Goal: Task Accomplishment & Management: Manage account settings

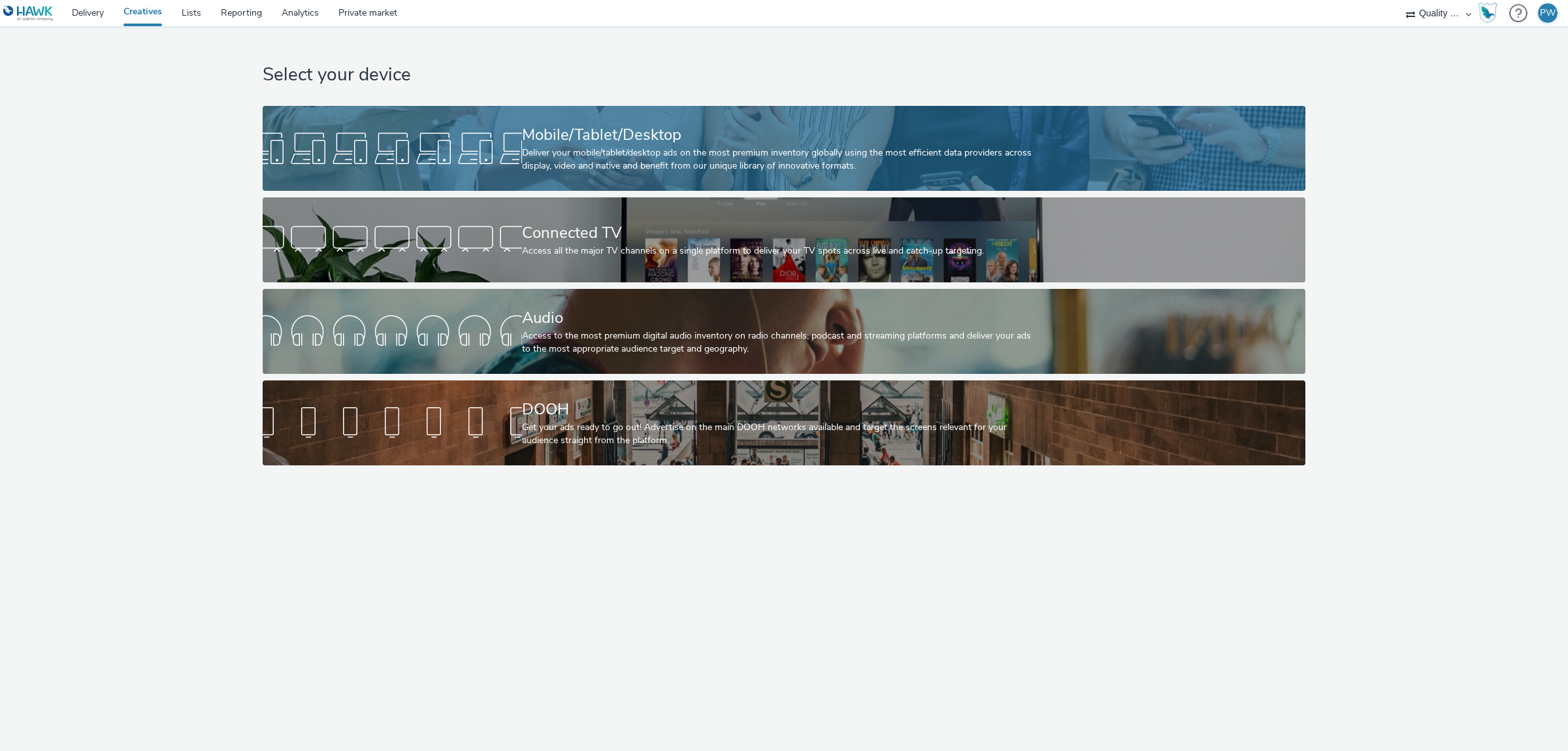
click at [575, 167] on div "Deliver your mobile/tablet/desktop ads on the most premium inventory globally u…" at bounding box center [782, 160] width 519 height 27
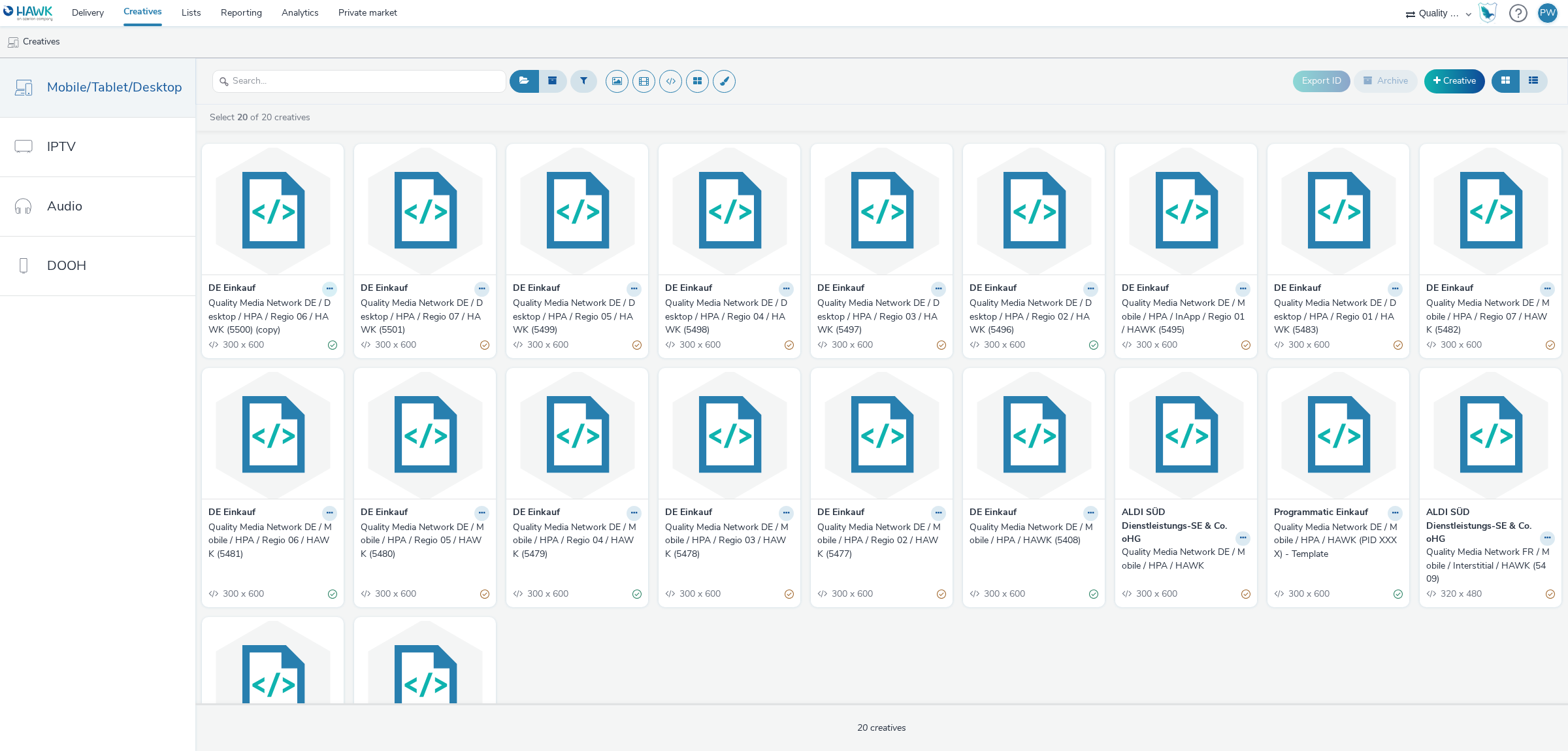
click at [327, 289] on icon at bounding box center [330, 289] width 6 height 8
click at [328, 293] on icon at bounding box center [330, 289] width 6 height 8
click at [305, 335] on link "Duplicate" at bounding box center [288, 337] width 98 height 26
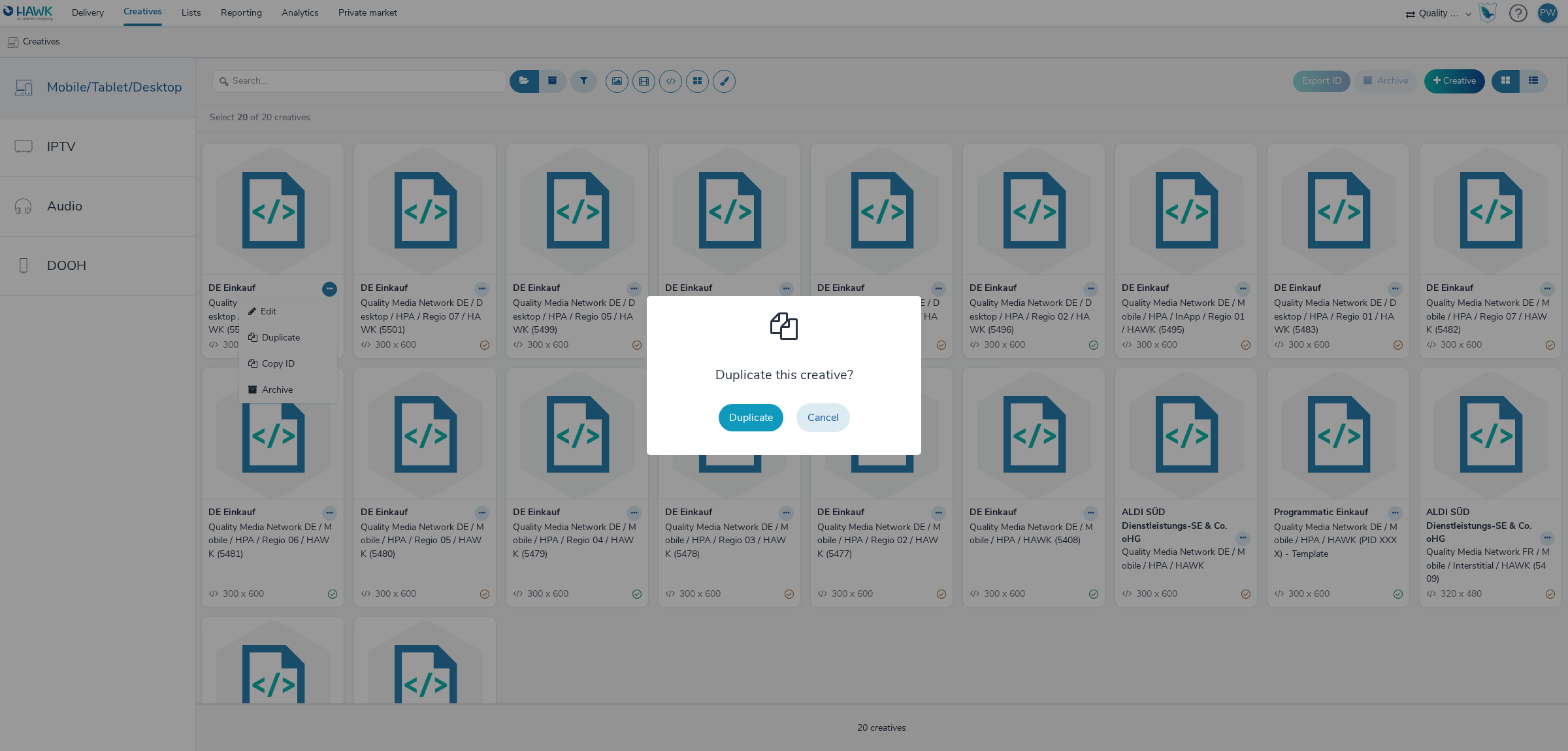
click at [755, 418] on button "Duplicate" at bounding box center [751, 417] width 64 height 27
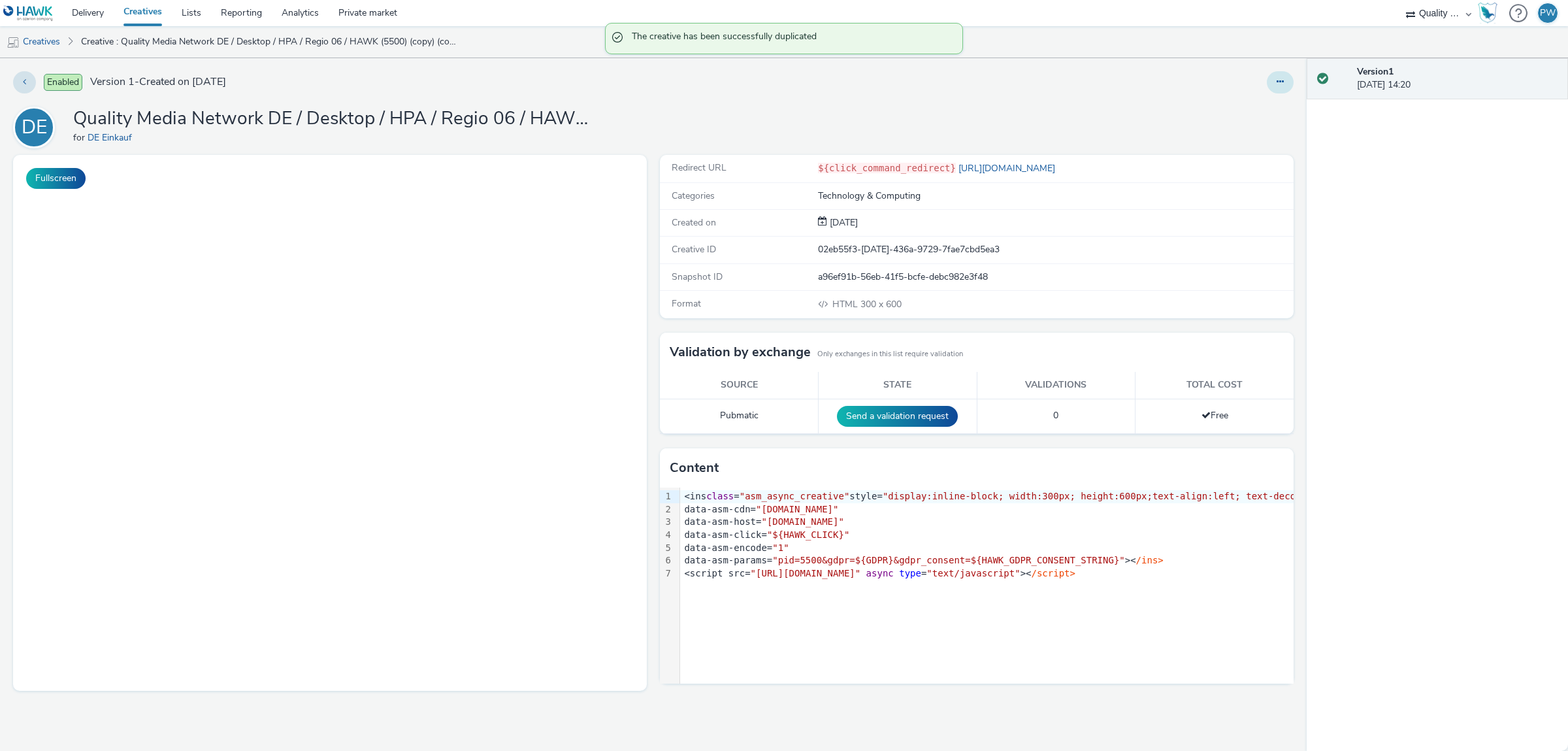
click at [1278, 81] on icon at bounding box center [1280, 81] width 7 height 9
click at [1257, 110] on link "Edit" at bounding box center [1245, 108] width 98 height 26
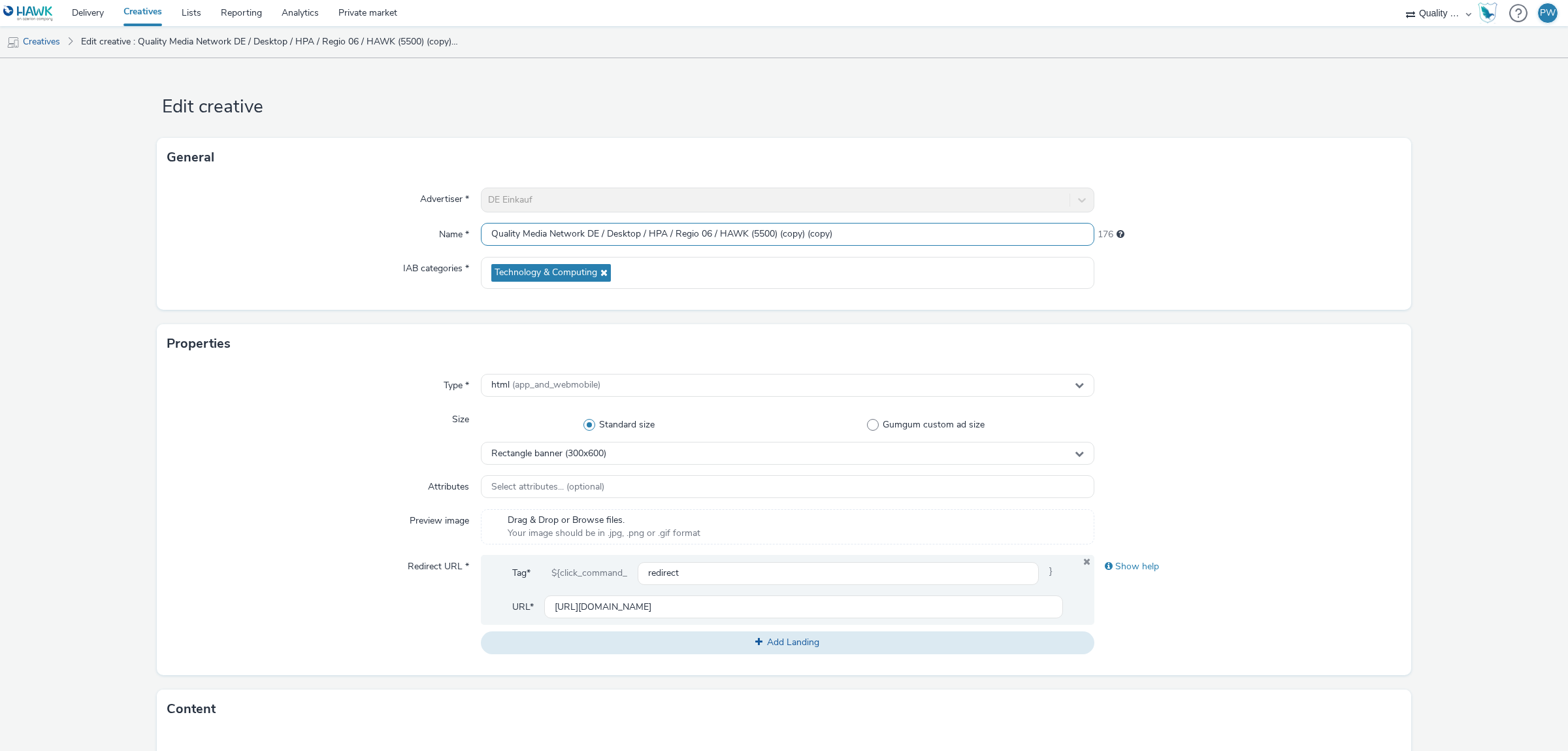
drag, startPoint x: 674, startPoint y: 235, endPoint x: 709, endPoint y: 234, distance: 35.0
click at [709, 234] on input "Quality Media Network DE / Desktop / HPA / Regio 06 / HAWK (5500) (copy) (copy)" at bounding box center [788, 234] width 614 height 23
drag, startPoint x: 759, startPoint y: 234, endPoint x: 921, endPoint y: 228, distance: 162.1
click at [973, 238] on input "Quality Media Network DE / Desktop / HPA / OBI / HAWK (5500) (copy) (copy)" at bounding box center [788, 234] width 614 height 23
click at [741, 234] on input "Quality Media Network DE / Desktop / HPA / OBI / HAWK (5500)" at bounding box center [788, 234] width 614 height 23
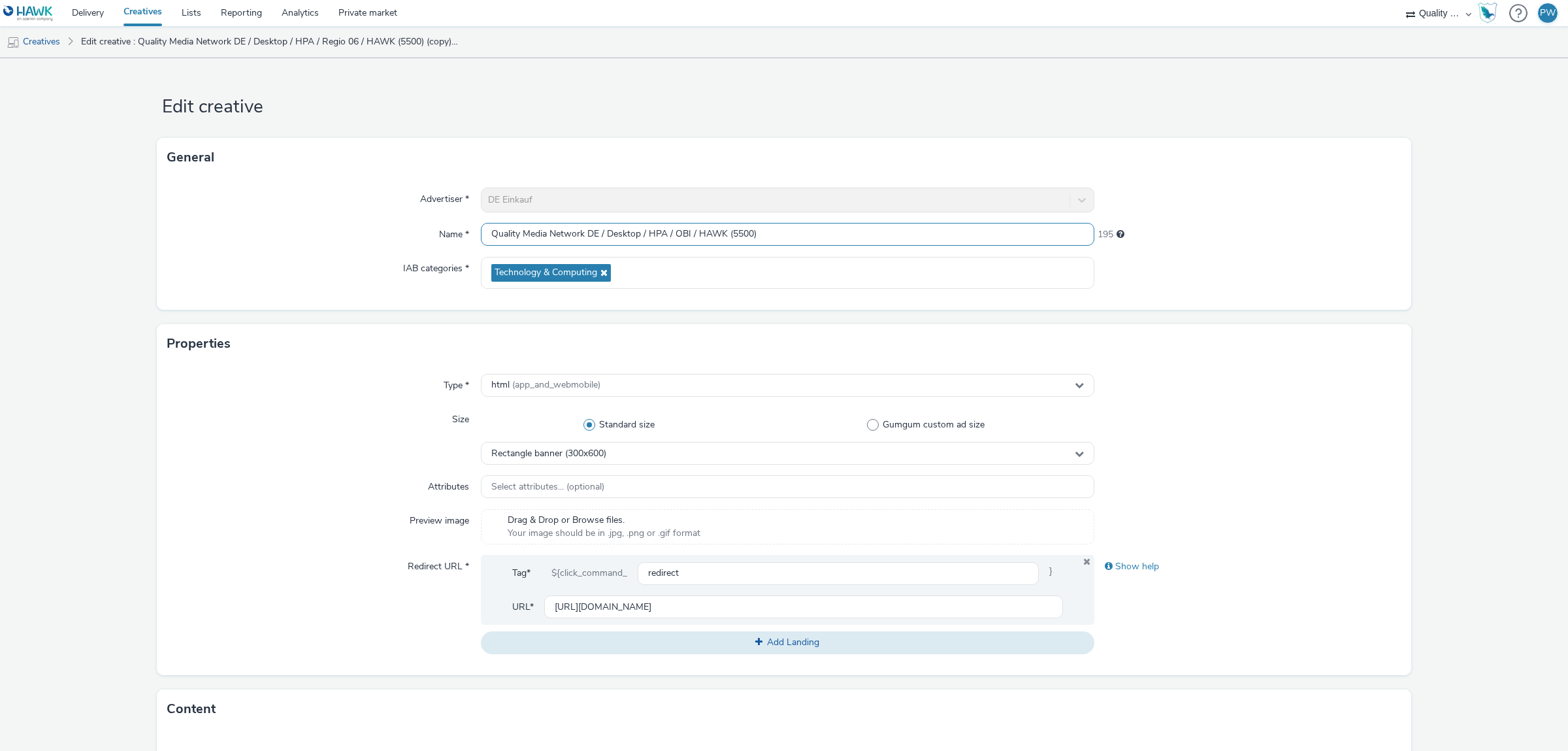
click at [741, 234] on input "Quality Media Network DE / Desktop / HPA / OBI / HAWK (5500)" at bounding box center [788, 234] width 614 height 23
type input "Quality Media Network DE / Desktop / HPA / OBI / HAWK (5503)"
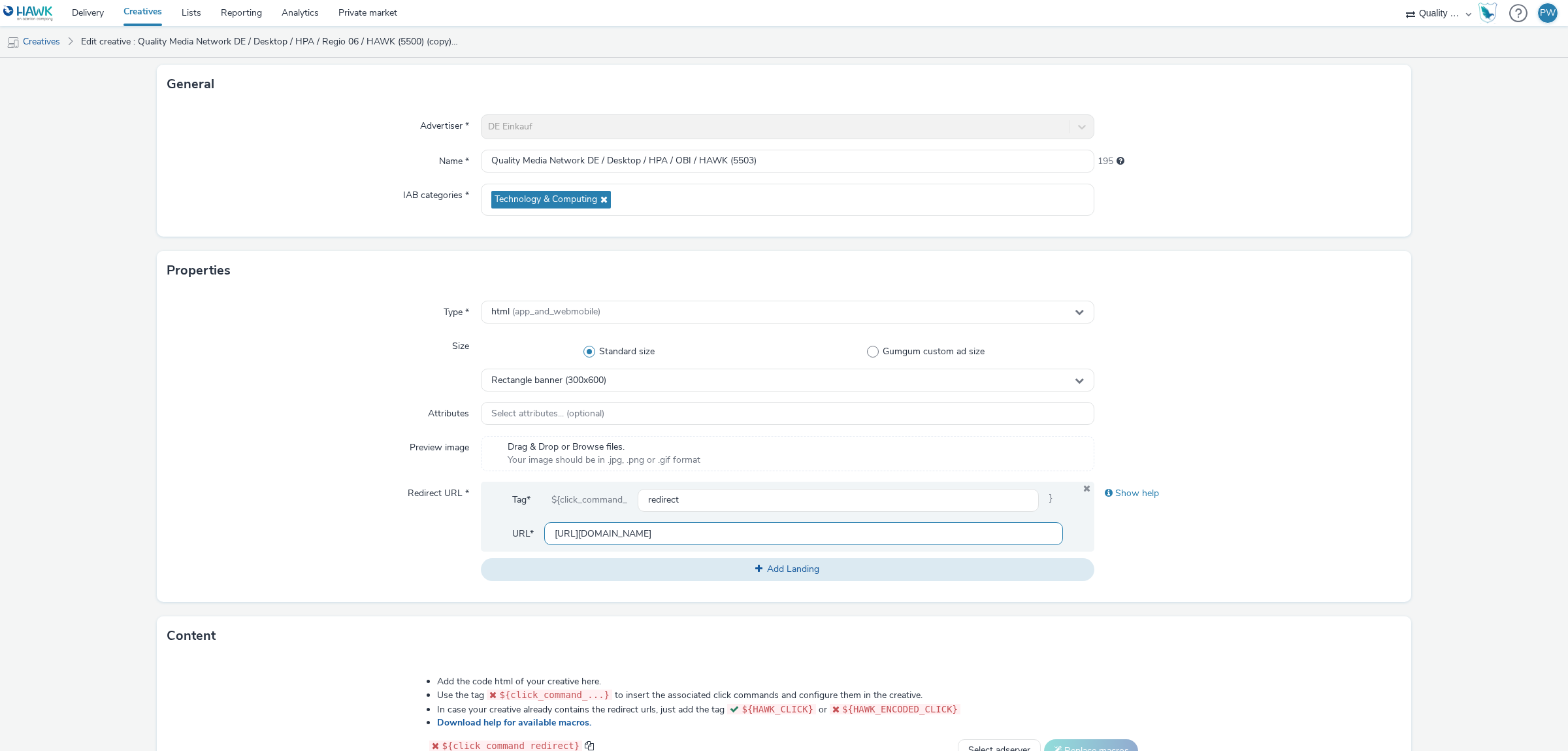
click at [803, 543] on input "[URL][DOMAIN_NAME]" at bounding box center [804, 533] width 519 height 23
drag, startPoint x: 817, startPoint y: 533, endPoint x: 519, endPoint y: 530, distance: 298.0
click at [544, 530] on input "[URL][DOMAIN_NAME]" at bounding box center [804, 533] width 519 height 23
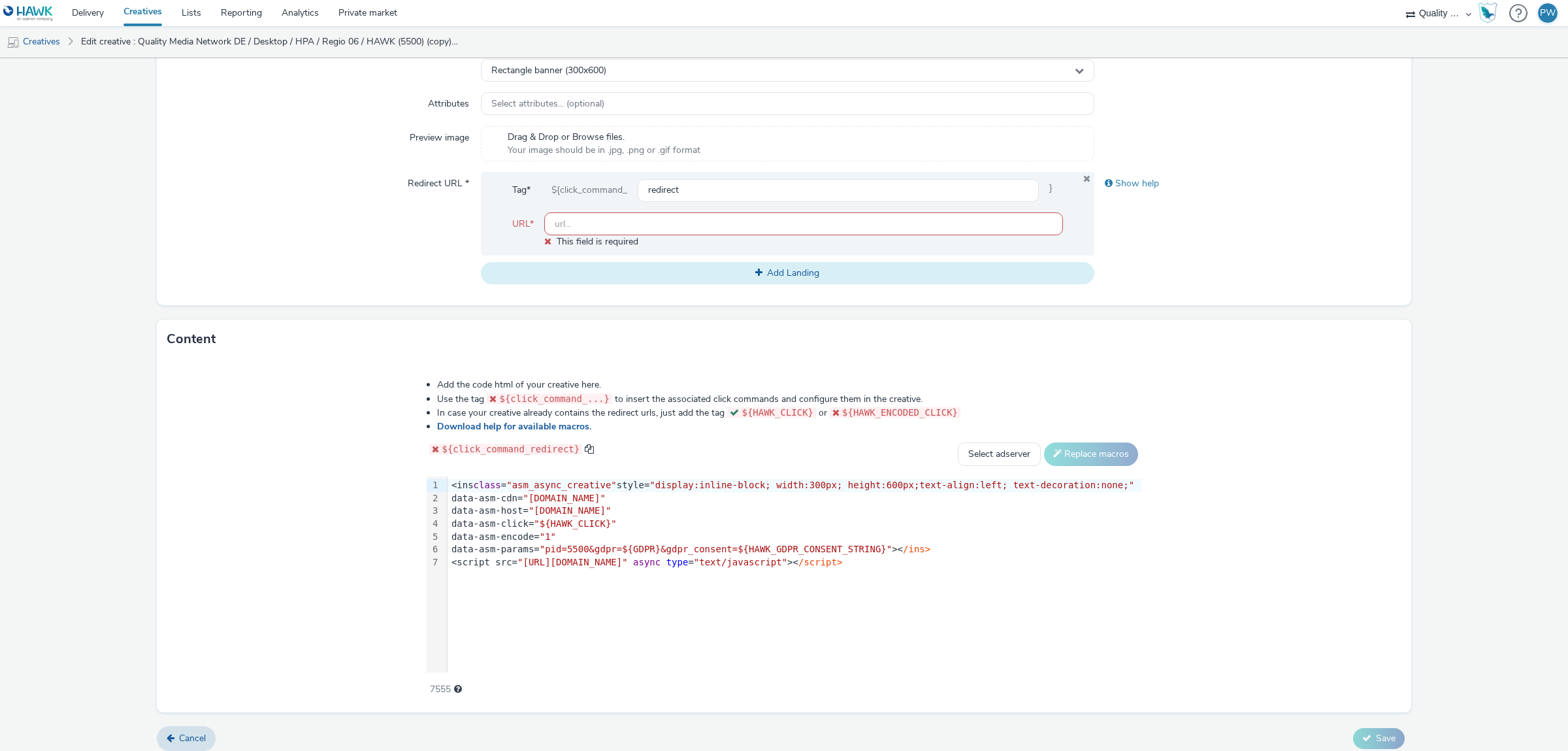
paste input "[URL][DOMAIN_NAME]"
type input "[URL][DOMAIN_NAME]"
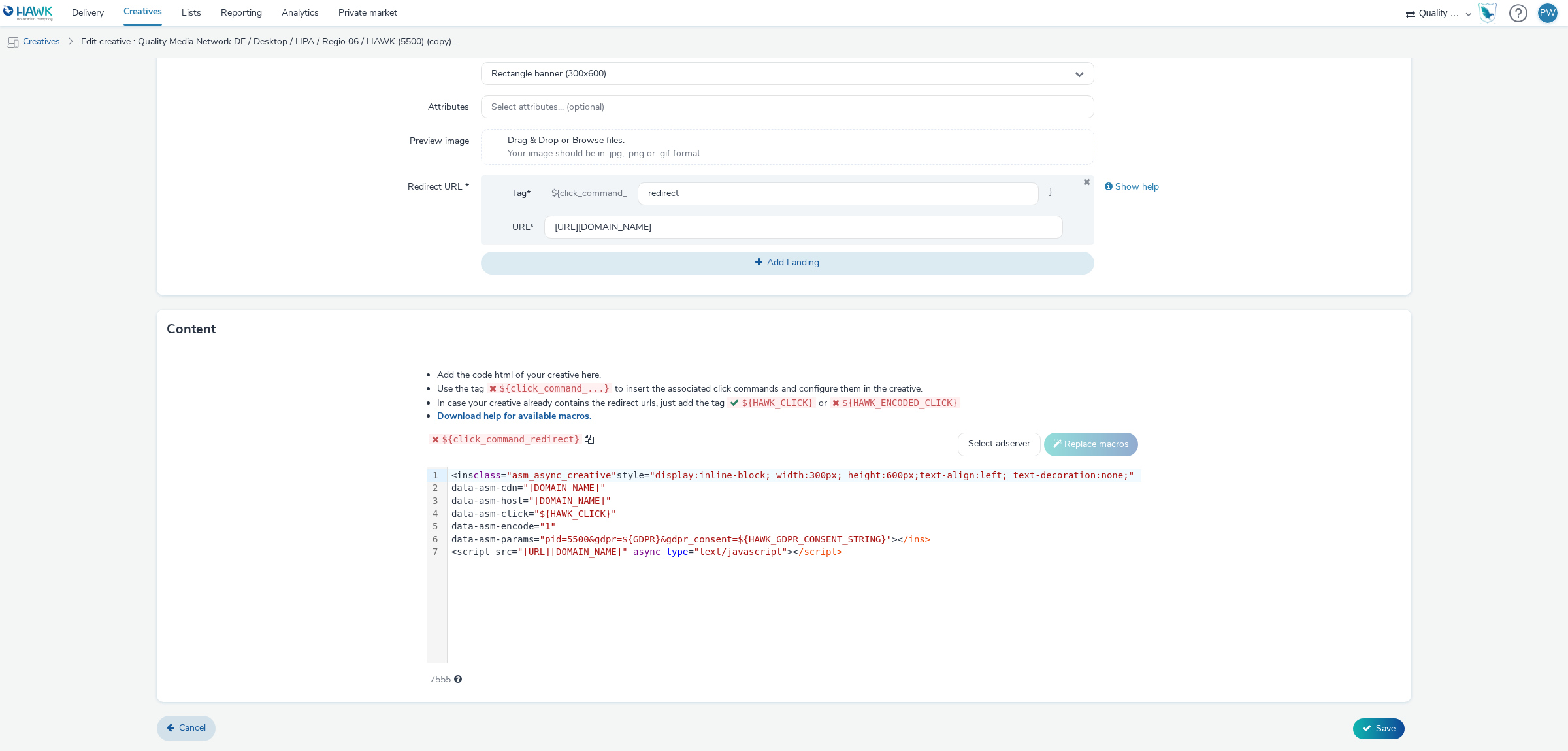
click at [607, 536] on span ""pid=5500&gdpr=${GDPR}&gdpr_consent=${HAWK_GDPR_CONSENT_STRING}"" at bounding box center [716, 539] width 352 height 10
click at [1382, 726] on span "Save" at bounding box center [1386, 728] width 20 height 13
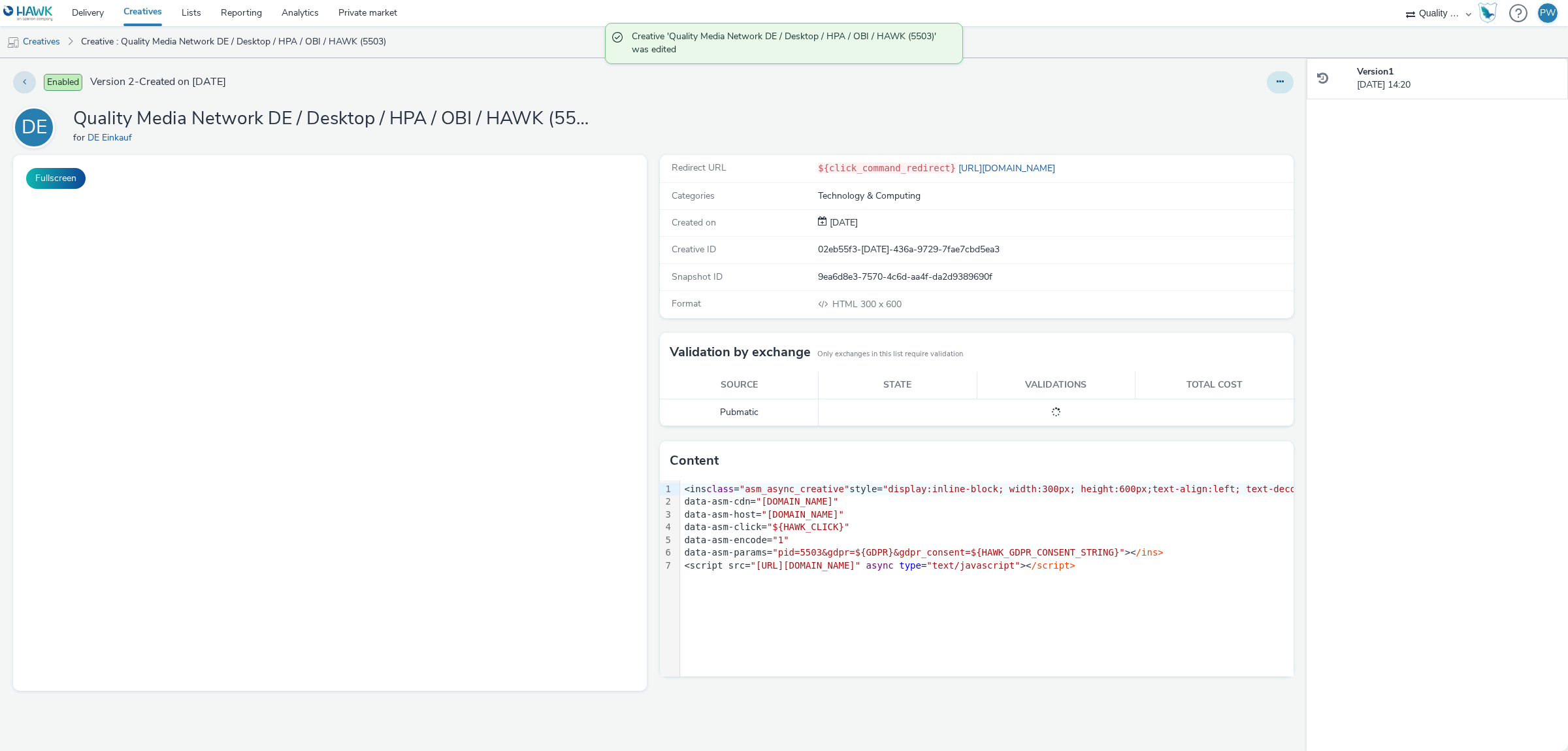
click at [1284, 88] on button at bounding box center [1280, 82] width 27 height 22
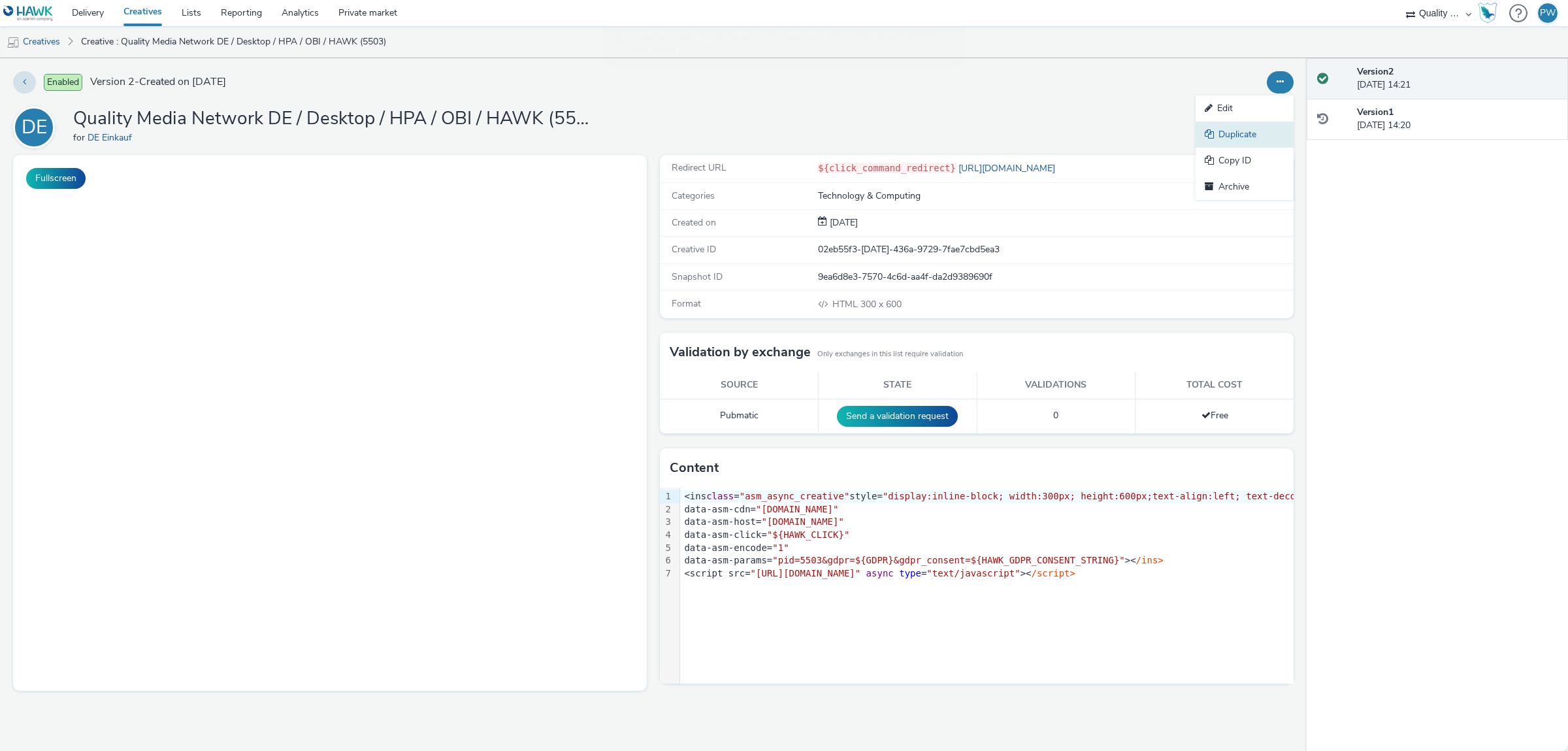
click at [1264, 133] on link "Duplicate" at bounding box center [1245, 134] width 98 height 26
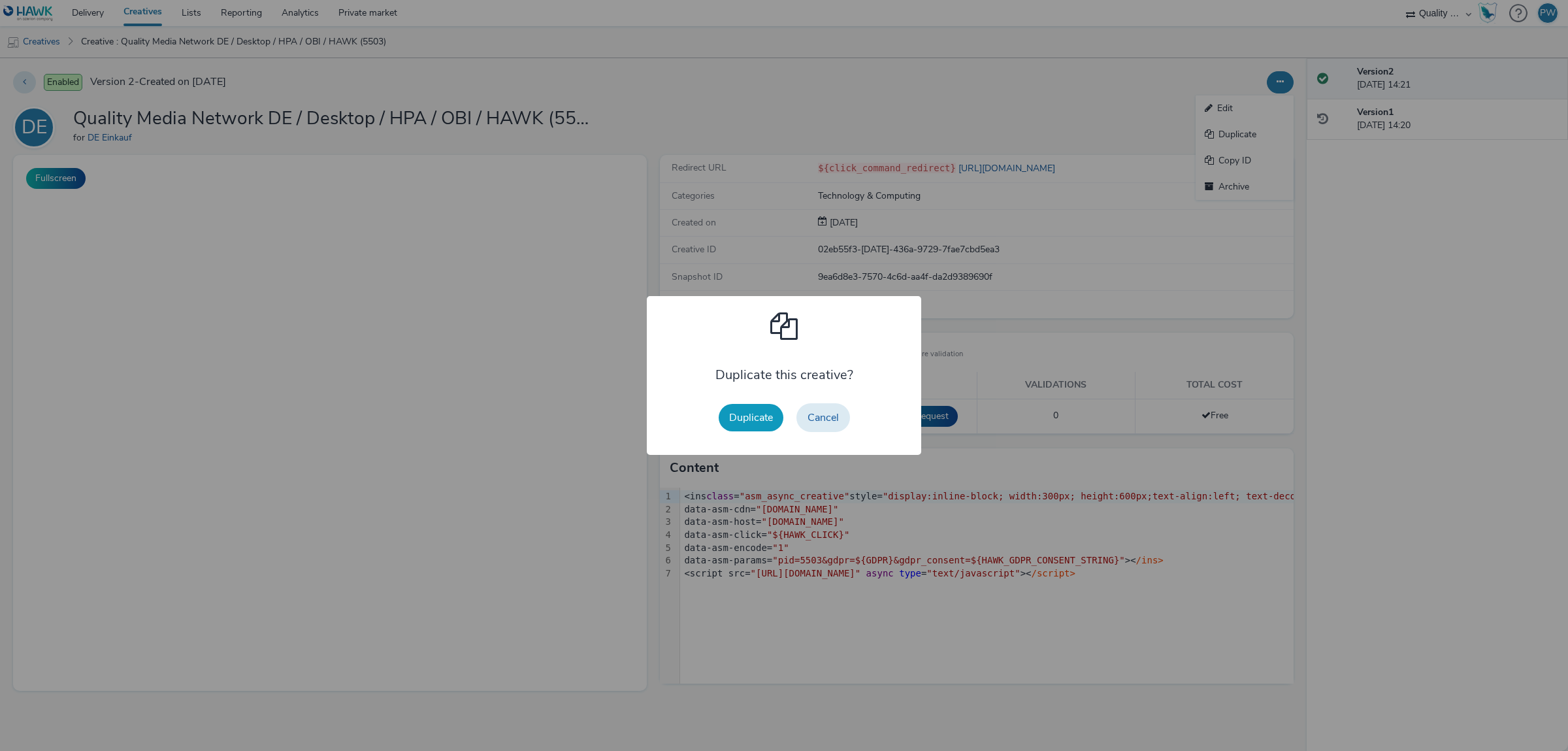
click at [771, 412] on button "Duplicate" at bounding box center [751, 417] width 64 height 27
